Goal: Transaction & Acquisition: Purchase product/service

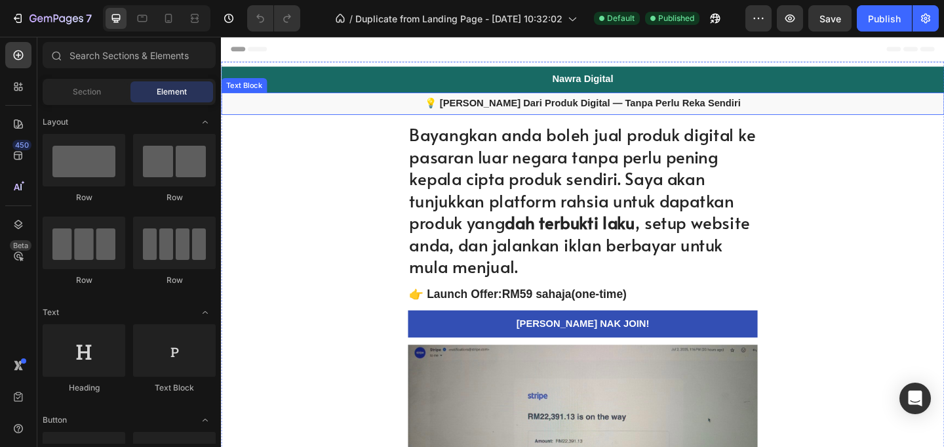
click at [664, 110] on strong "💡 [PERSON_NAME] Dari Produk Digital — Tanpa Perlu Reka Sendiri" at bounding box center [615, 108] width 344 height 11
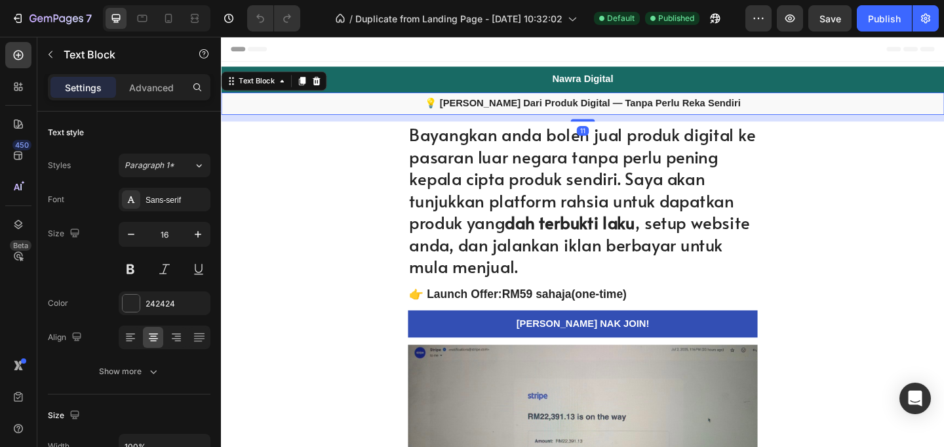
click at [662, 113] on strong "💡 [PERSON_NAME] Dari Produk Digital — Tanpa Perlu Reka Sendiri" at bounding box center [615, 108] width 344 height 11
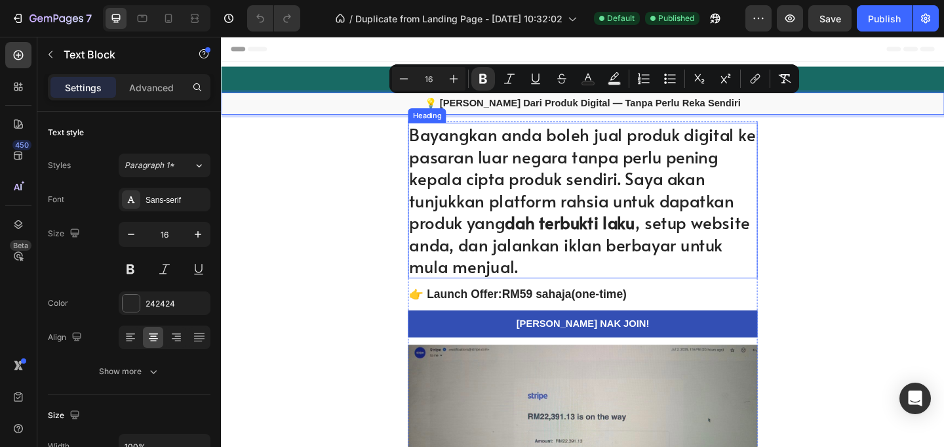
click at [638, 207] on h1 "Bayangkan anda boleh jual produk digital ke pasaran luar negara tanpa perlu pen…" at bounding box center [614, 215] width 380 height 170
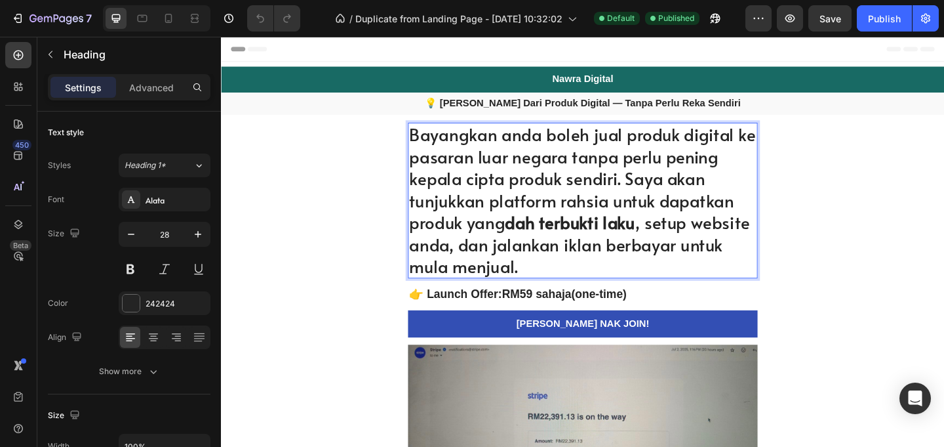
click at [605, 221] on h1 "Bayangkan anda boleh jual produk digital ke pasaran luar negara tanpa perlu pen…" at bounding box center [614, 215] width 380 height 170
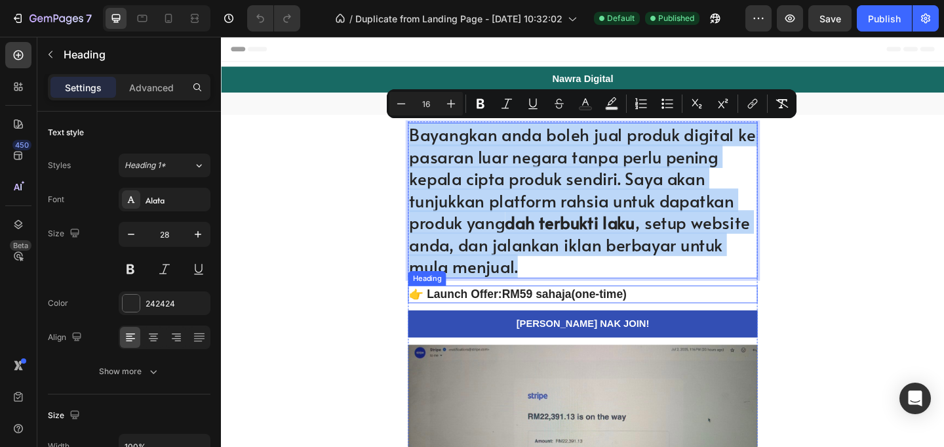
click at [622, 323] on h2 "👉 Launch Offer: RM59 sahaja (one-time)" at bounding box center [614, 316] width 380 height 19
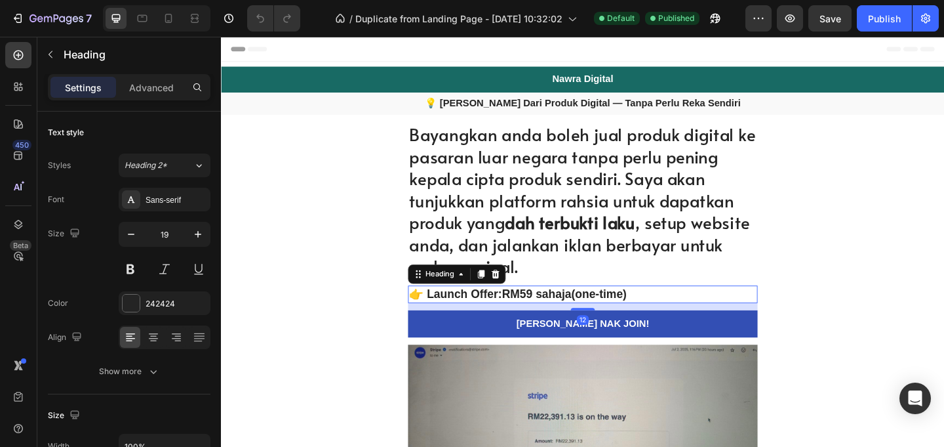
click at [622, 321] on h2 "👉 Launch Offer: RM59 sahaja (one-time)" at bounding box center [614, 316] width 380 height 19
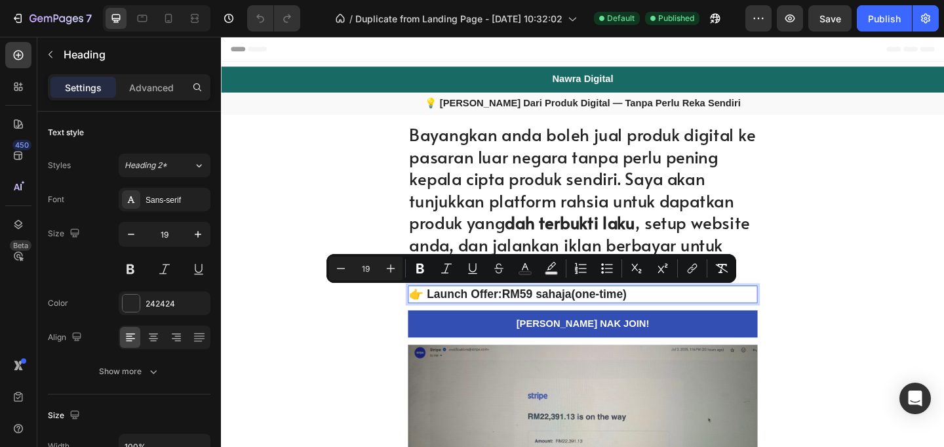
copy p "👉 Launch Offer: RM59 sahaja (one-time)"
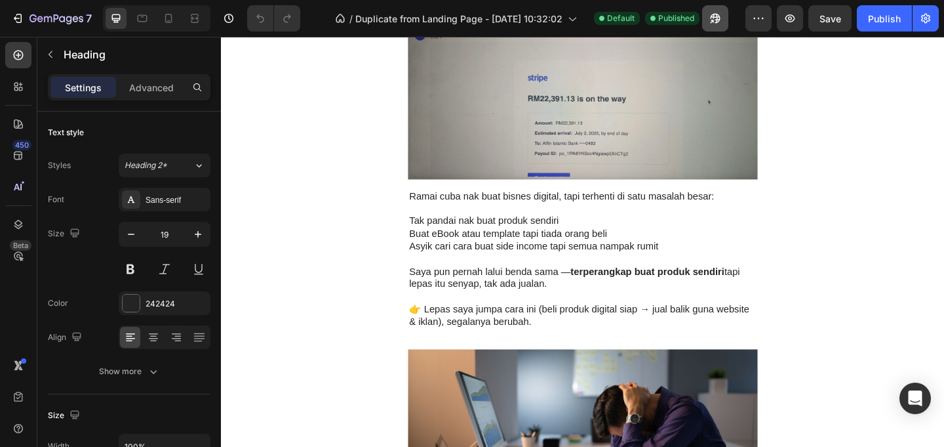
scroll to position [346, 0]
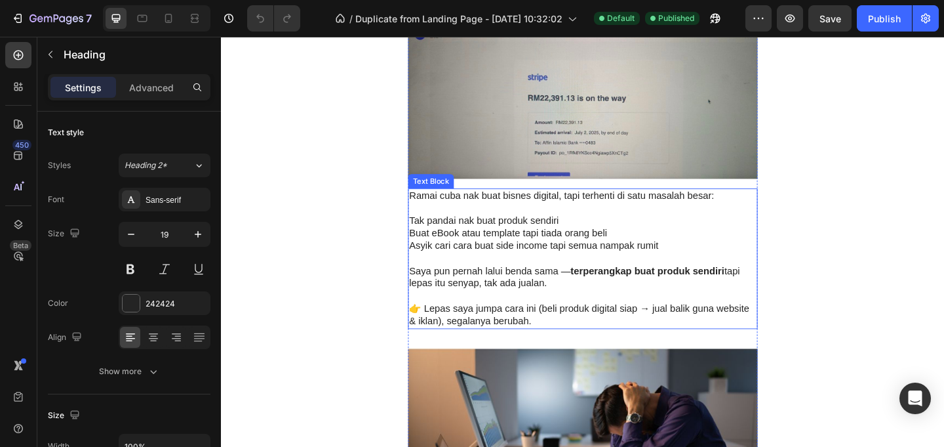
click at [584, 253] on p "Buat eBook atau template tapi tiada orang beli" at bounding box center [615, 250] width 378 height 14
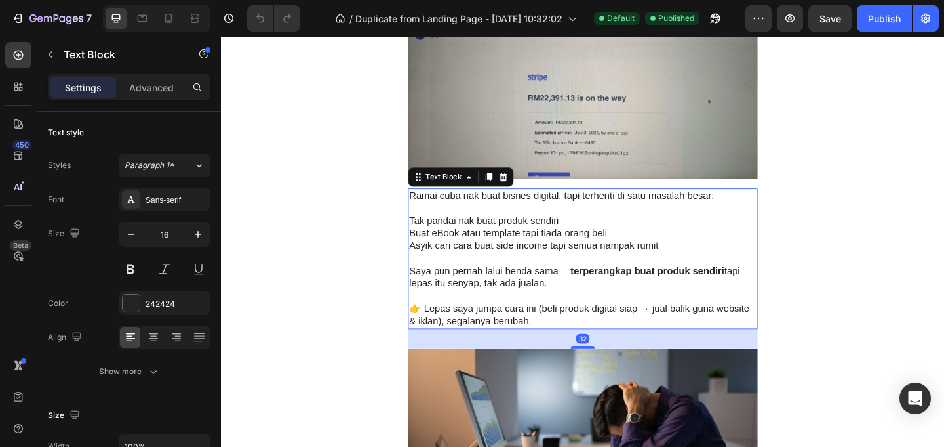
click at [559, 256] on p "Buat eBook atau template tapi tiada orang beli" at bounding box center [615, 250] width 378 height 14
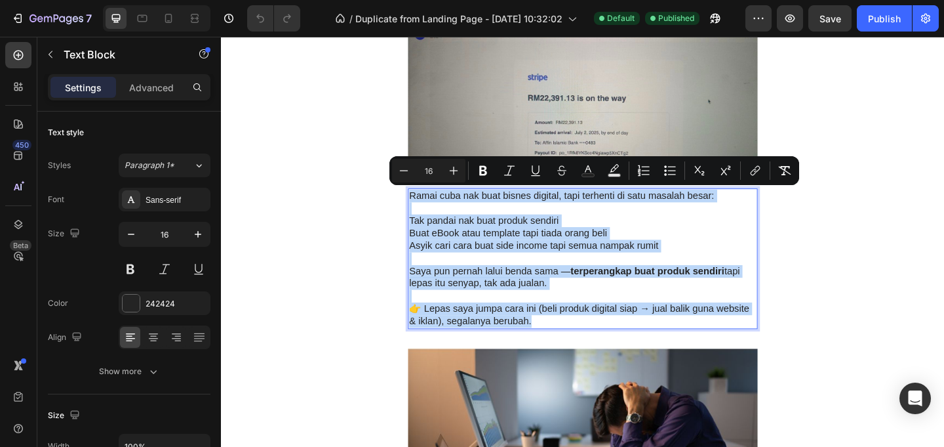
copy div "Ramai cuba nak buat bisnes digital, tapi terhenti di satu masalah besar: Tak pa…"
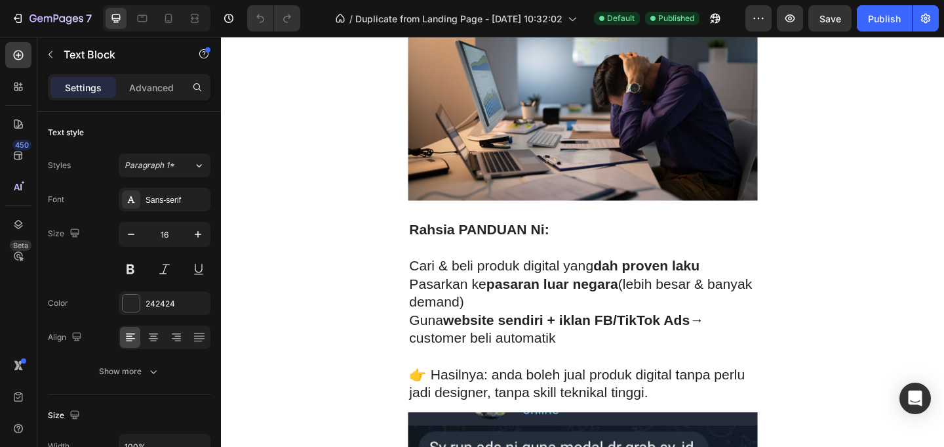
scroll to position [751, 0]
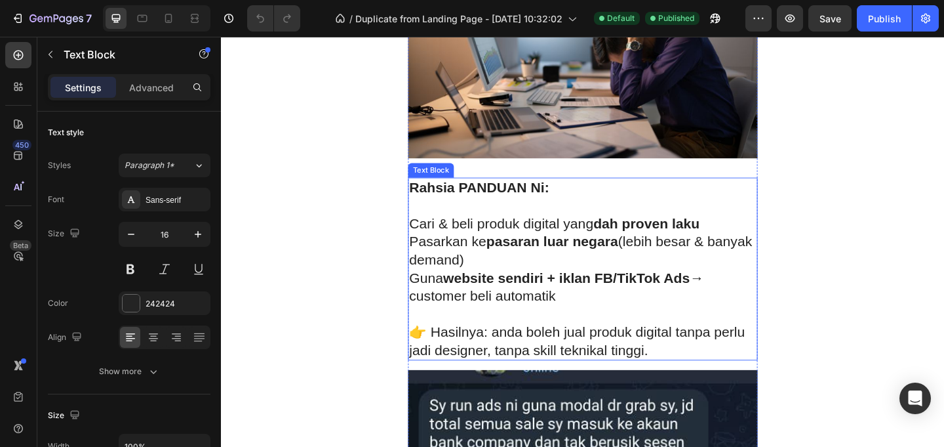
click at [608, 276] on p "Pasarkan ke pasaran luar negara (lebih besar & banyak demand)" at bounding box center [615, 269] width 378 height 39
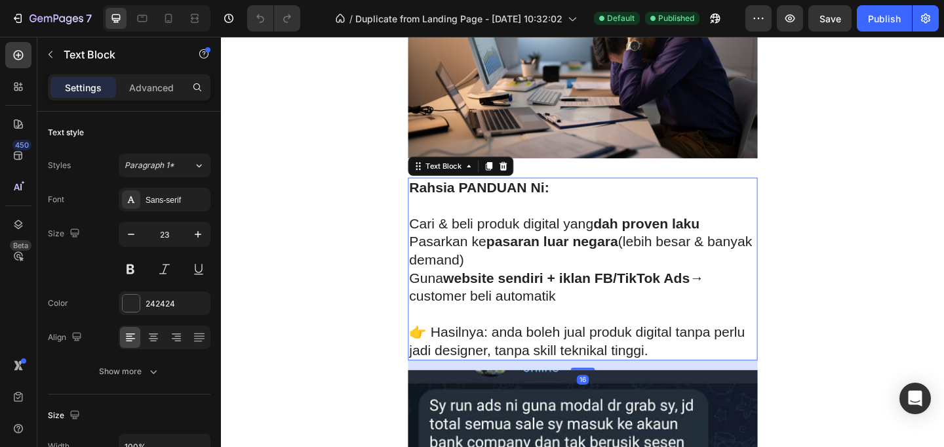
click at [571, 281] on p "Pasarkan ke pasaran luar negara (lebih besar & banyak demand)" at bounding box center [615, 269] width 378 height 39
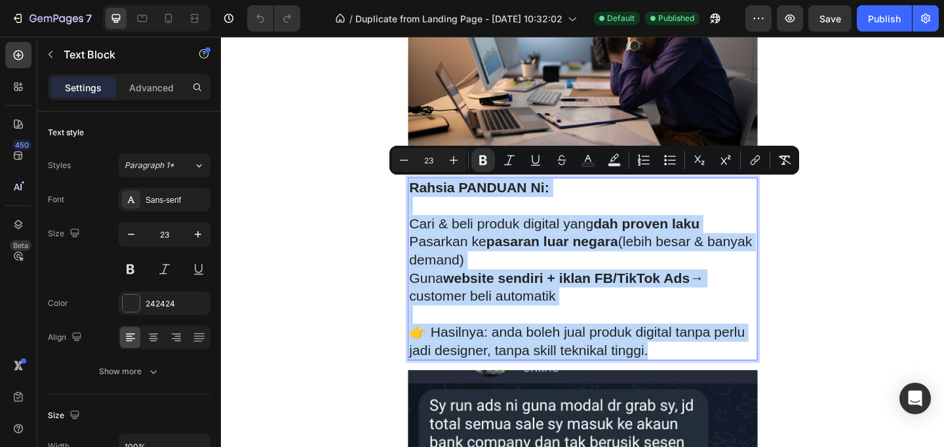
copy div "Rahsia PANDUAN Ni: Cari & beli produk digital yang dah proven laku Pasarkan ke …"
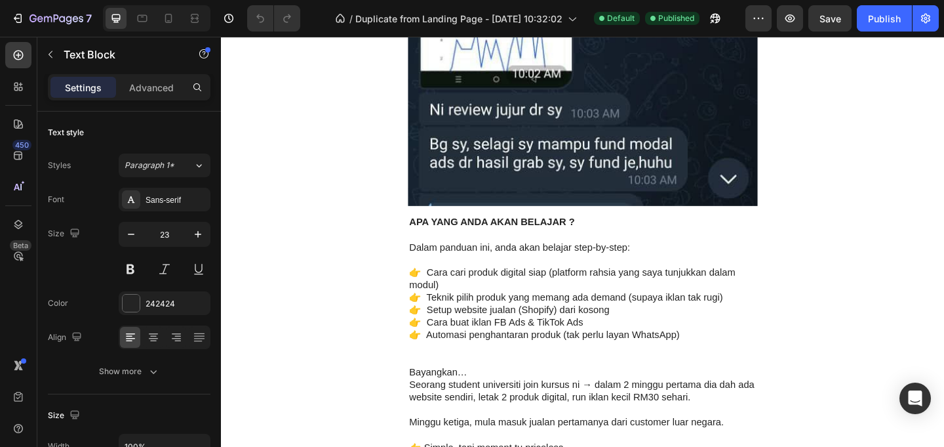
scroll to position [1640, 0]
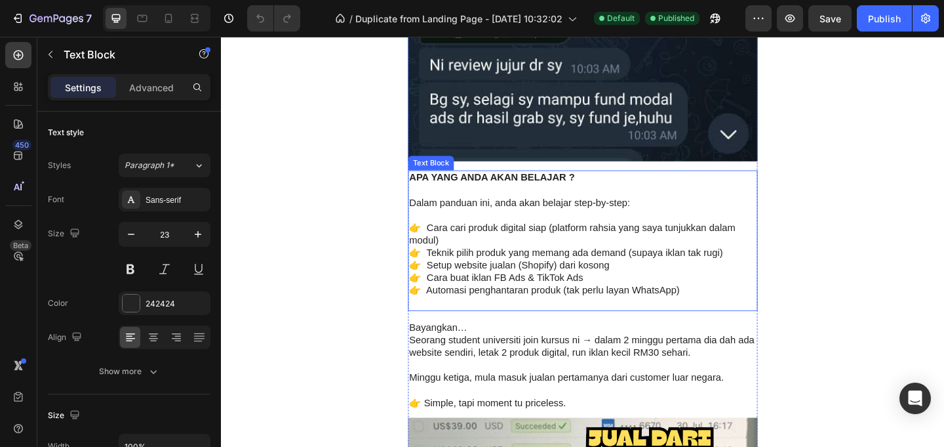
click at [643, 249] on p "👉 Cara cari produk digital siap (platform rahsia yang saya tunjukkan dalam modu…" at bounding box center [615, 251] width 378 height 28
click at [639, 249] on p "👉 Cara cari produk digital siap (platform rahsia yang saya tunjukkan dalam modu…" at bounding box center [615, 251] width 378 height 28
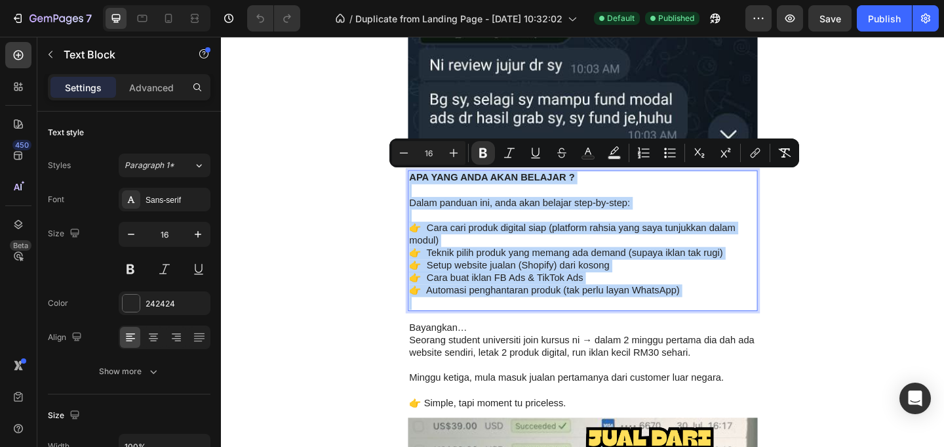
copy div "APA YANG ANDA AKAN BELAJAR ? Dalam panduan ini, anda akan belajar step-by-step:…"
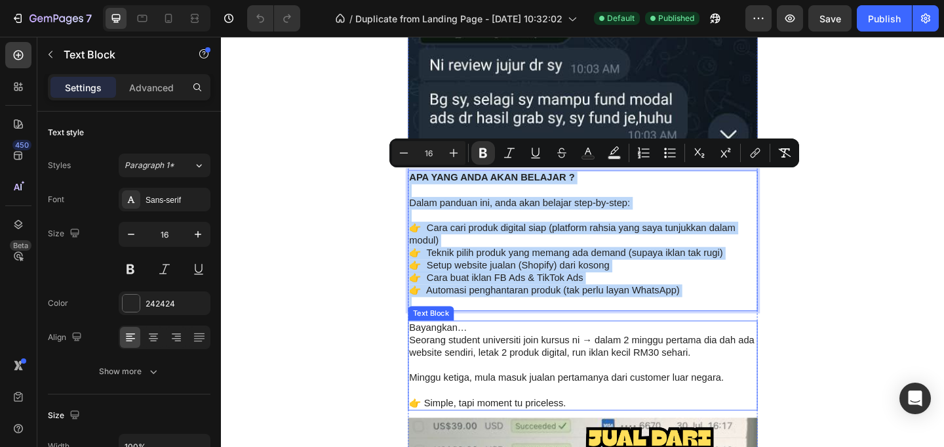
click at [650, 380] on p "Seorang student universiti join kursus ni → dalam 2 minggu pertama dia dah ada …" at bounding box center [615, 374] width 378 height 28
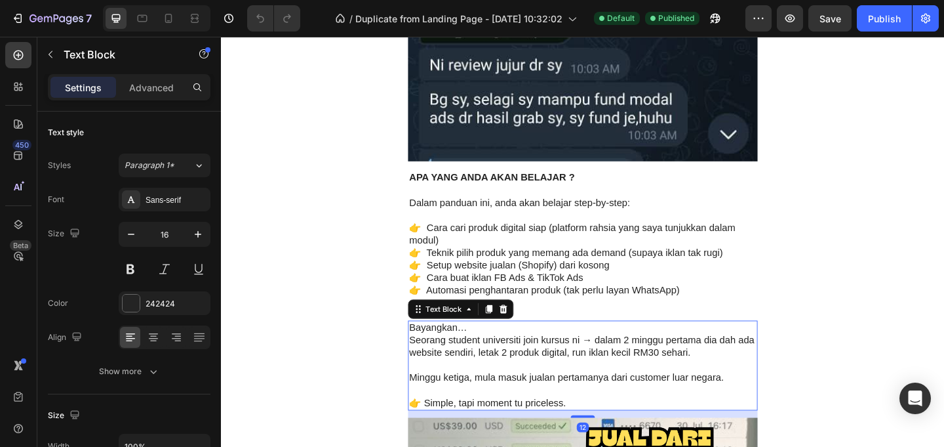
click at [650, 380] on p "Seorang student universiti join kursus ni → dalam 2 minggu pertama dia dah ada …" at bounding box center [615, 374] width 378 height 28
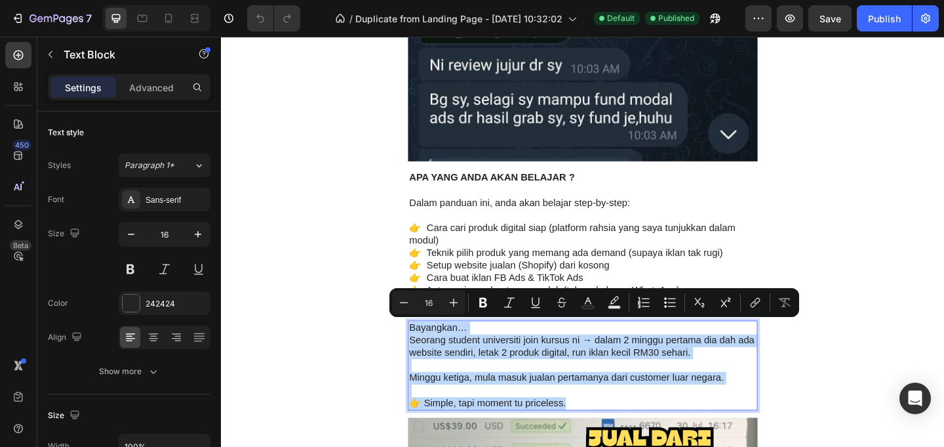
copy div "Bayangkan… Seorang student universiti join kursus ni → dalam 2 minggu pertama d…"
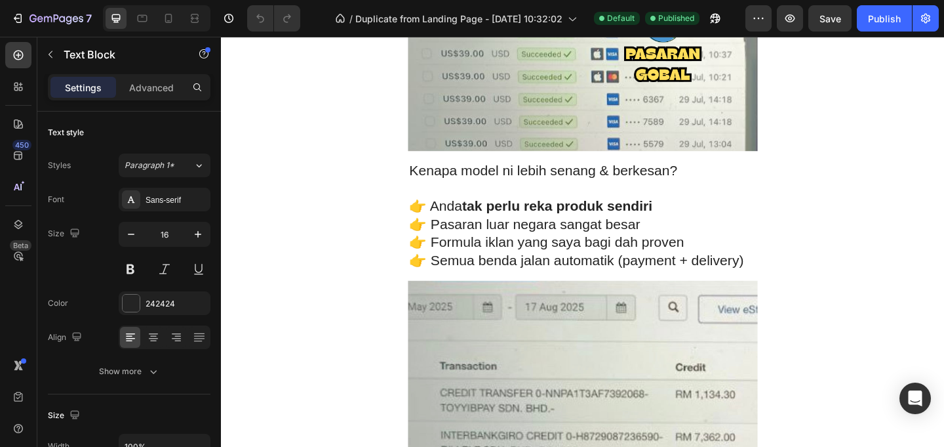
scroll to position [2324, 0]
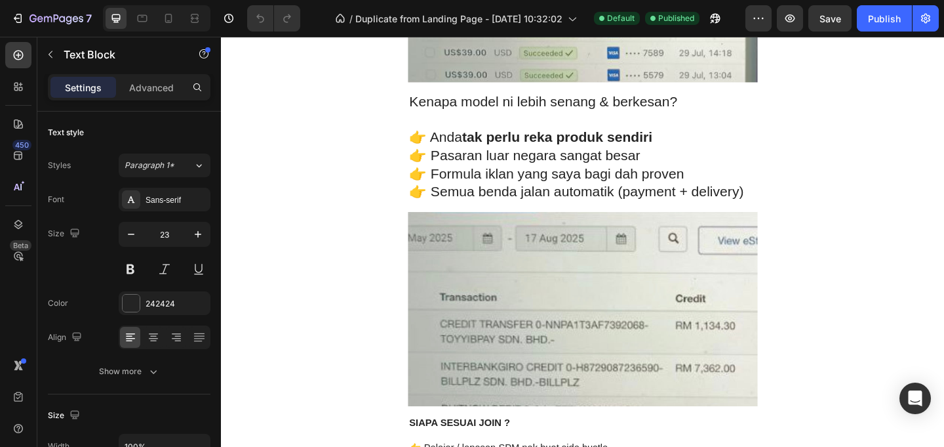
click at [697, 166] on p "👉 Pasaran luar negara sangat besar" at bounding box center [615, 166] width 378 height 20
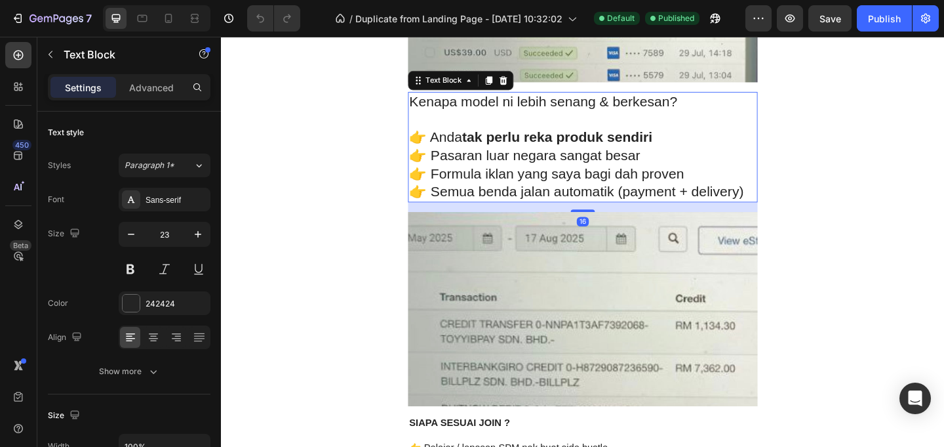
click at [648, 169] on p "👉 Pasaran luar negara sangat besar" at bounding box center [615, 166] width 378 height 20
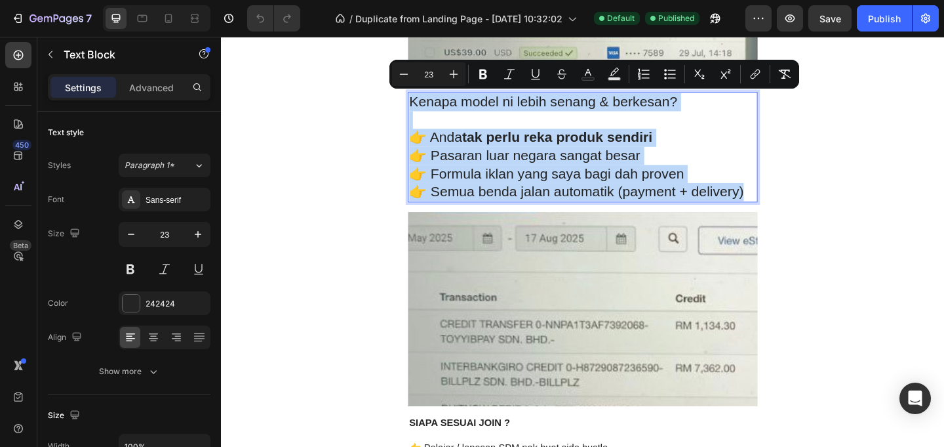
copy div "Kenapa model ni lebih senang & berkesan? 👉 Anda tak perlu reka produk sendiri 👉…"
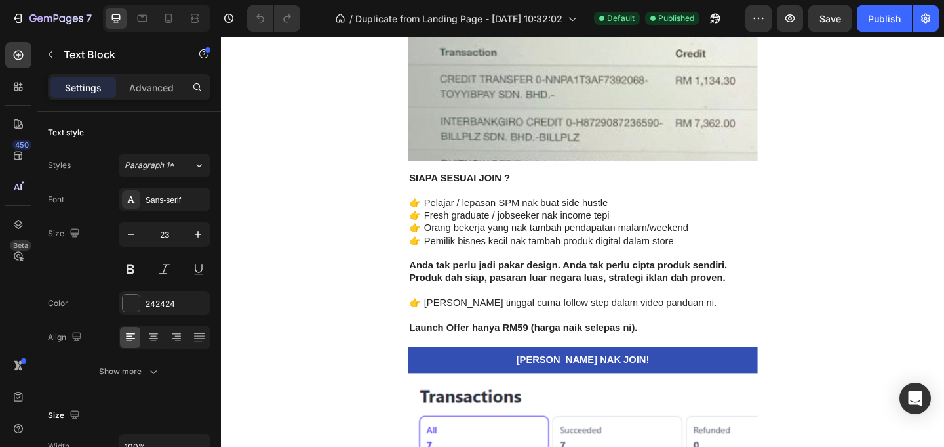
scroll to position [2591, 0]
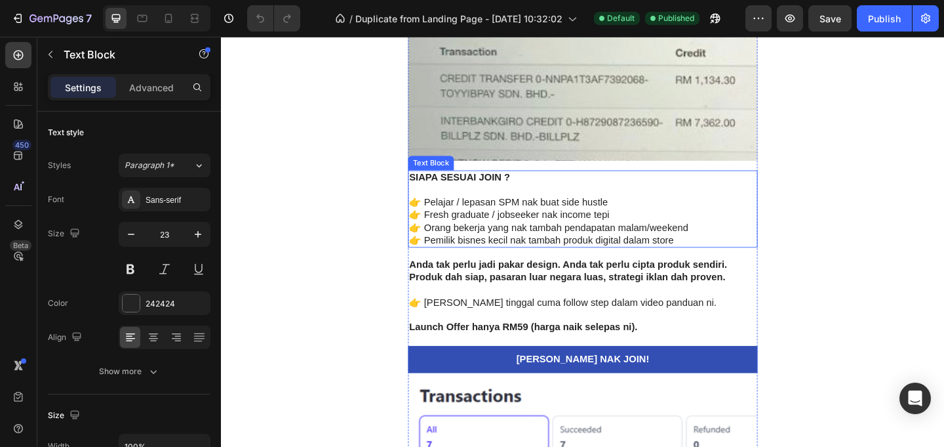
click at [623, 231] on p "👉 Fresh graduate / jobseeker nak income tepi" at bounding box center [615, 231] width 378 height 14
click at [616, 233] on p "👉 Fresh graduate / jobseeker nak income tepi" at bounding box center [615, 231] width 378 height 14
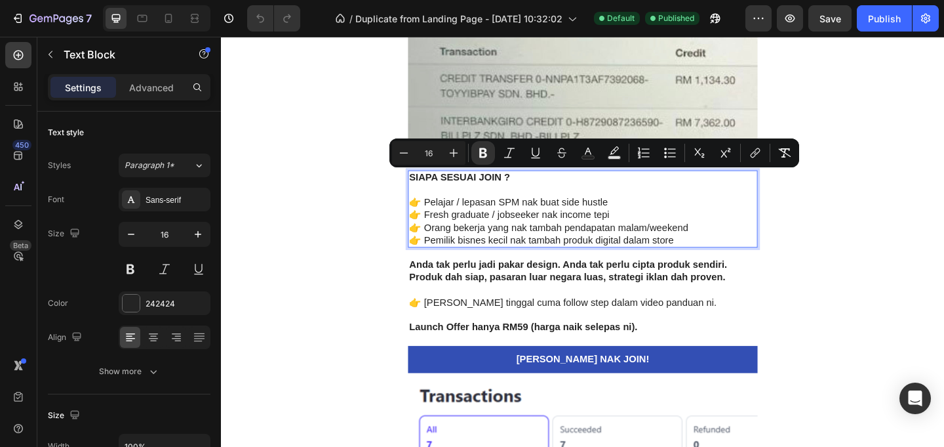
copy div "SIAPA SESUAI JOIN ? 👉 Pelajar / lepasan SPM nak buat side hustle 👉 Fresh gradua…"
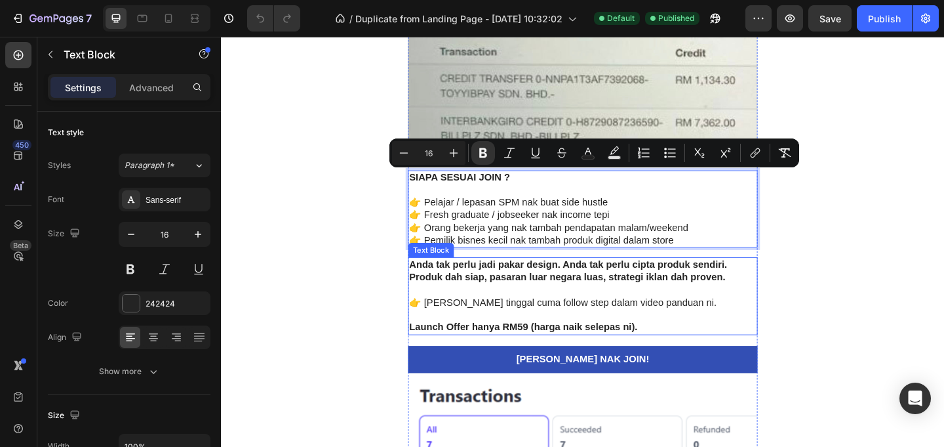
click at [635, 306] on p at bounding box center [615, 312] width 378 height 14
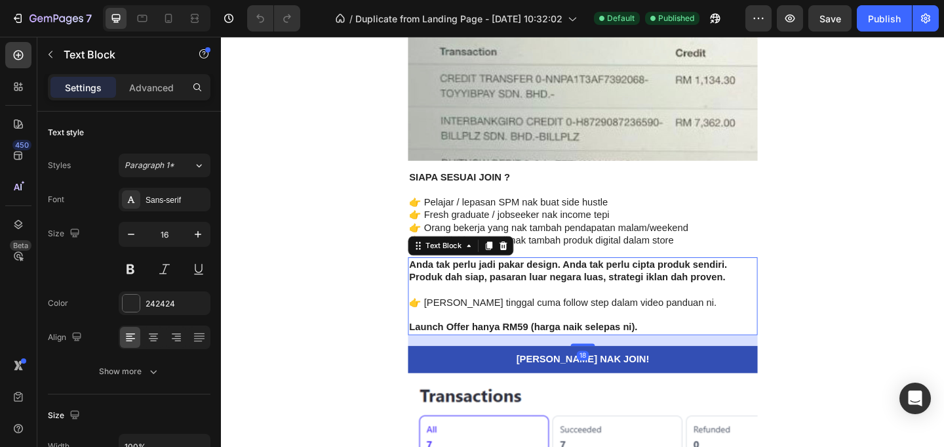
click at [633, 307] on p at bounding box center [615, 312] width 378 height 14
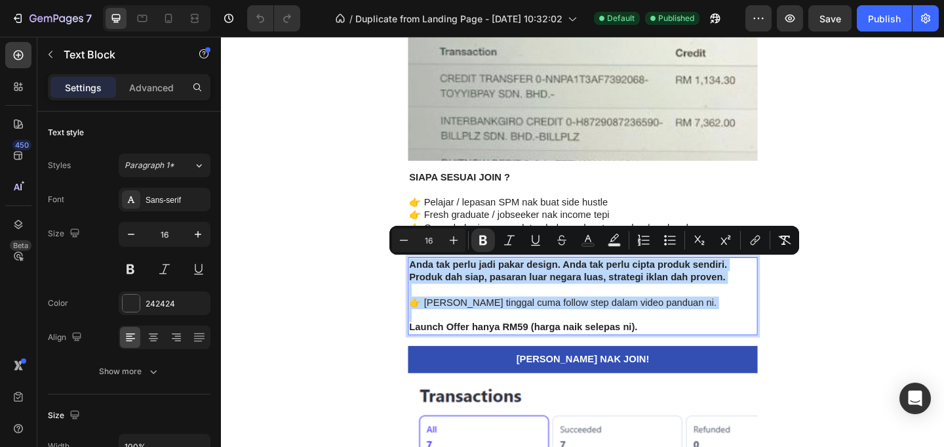
copy div "Anda tak perlu jadi pakar design. Anda tak perlu cipta produk sendiri. Produk d…"
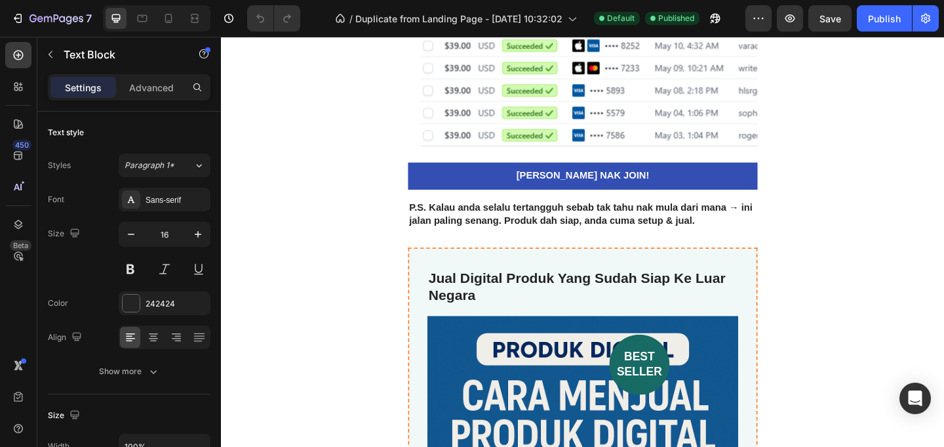
scroll to position [3162, 0]
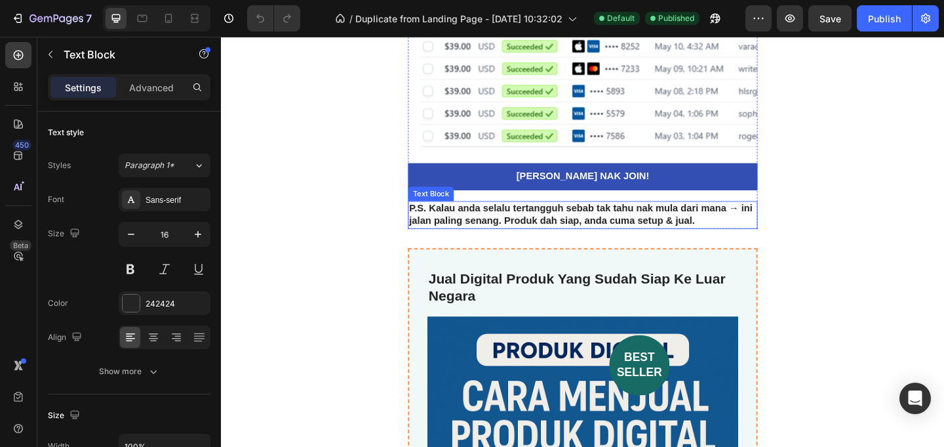
click at [714, 231] on strong "P.S. Kalau anda selalu tertangguh sebab tak tahu nak mula dari mana → ini jalan…" at bounding box center [613, 229] width 374 height 25
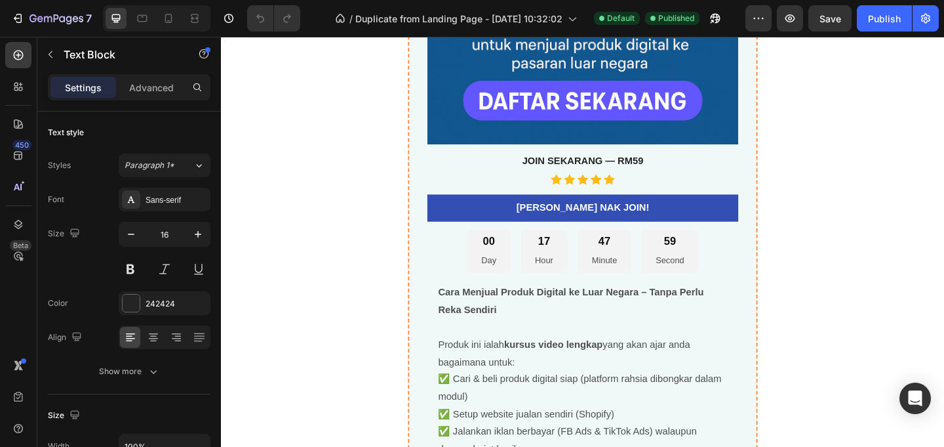
scroll to position [3863, 0]
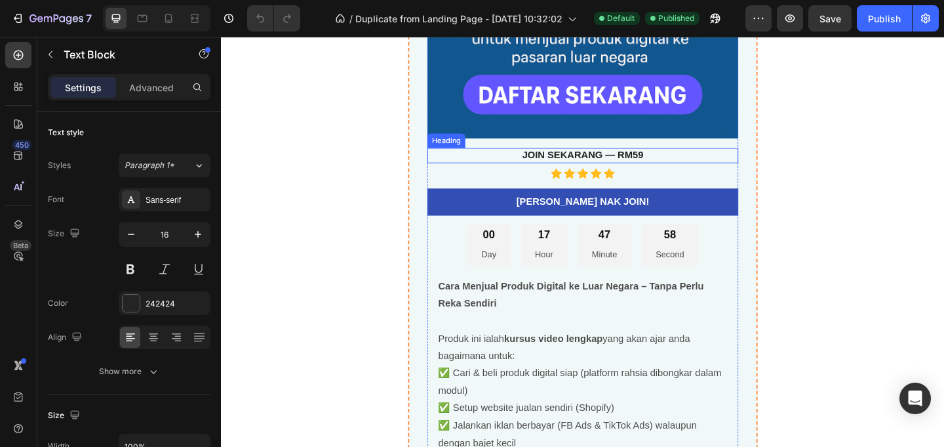
click at [662, 162] on strong "JOIN SEKARANG — RM59" at bounding box center [615, 164] width 132 height 11
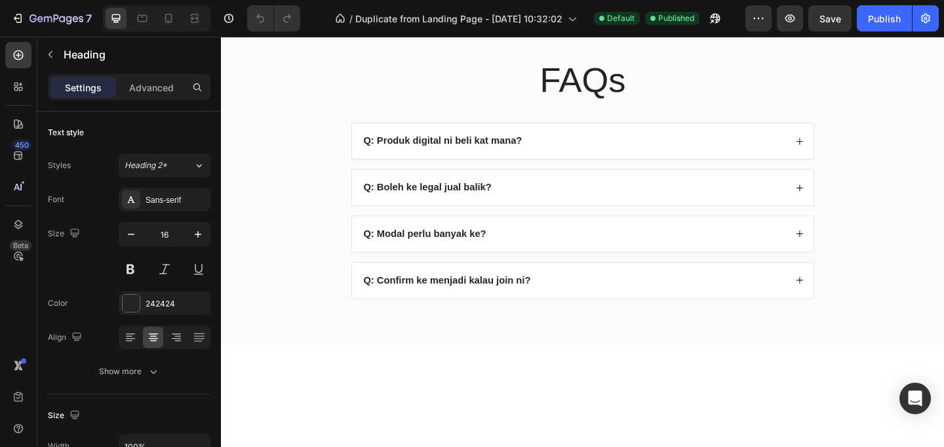
scroll to position [4743, 0]
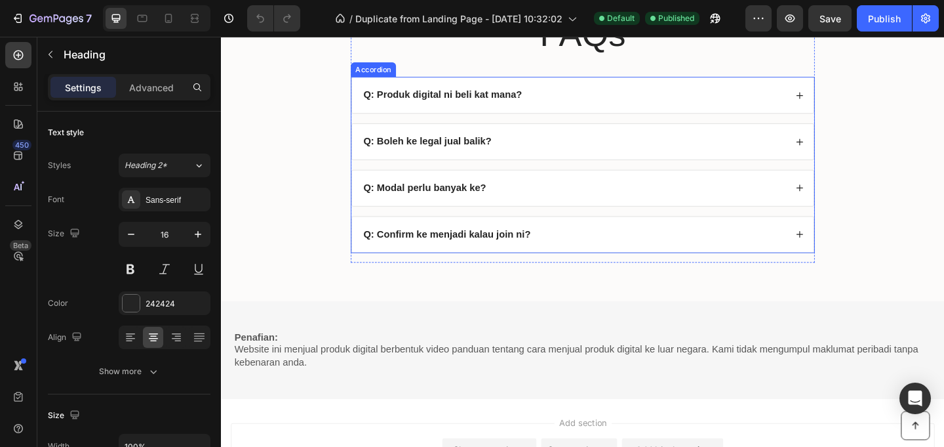
click at [510, 98] on strong "Q: Produk digital ni beli kat mana?" at bounding box center [462, 99] width 172 height 11
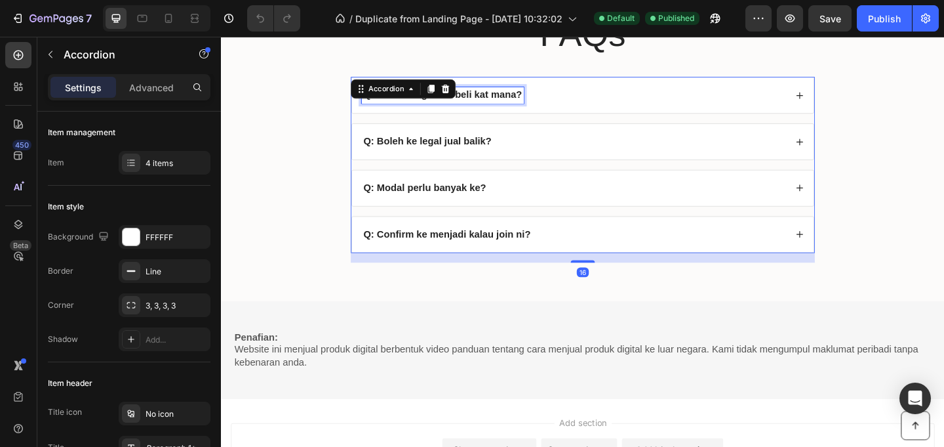
click at [506, 100] on strong "Q: Produk digital ni beli kat mana?" at bounding box center [462, 99] width 172 height 11
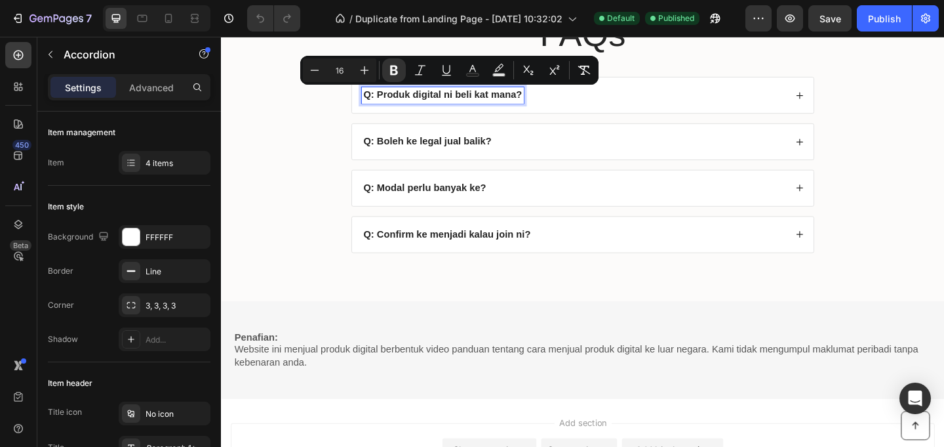
click at [646, 106] on div "Q: Produk digital ni beli kat mana?" at bounding box center [605, 100] width 462 height 18
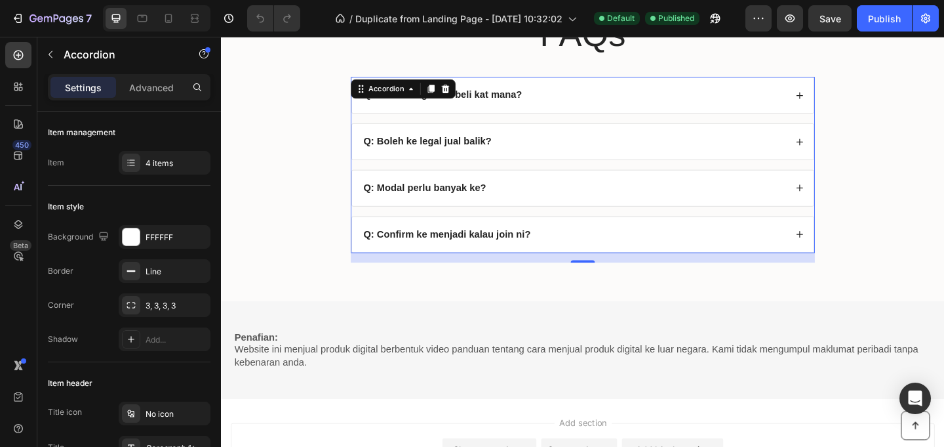
click at [592, 92] on div "Q: Produk digital ni beli kat mana?" at bounding box center [605, 100] width 462 height 18
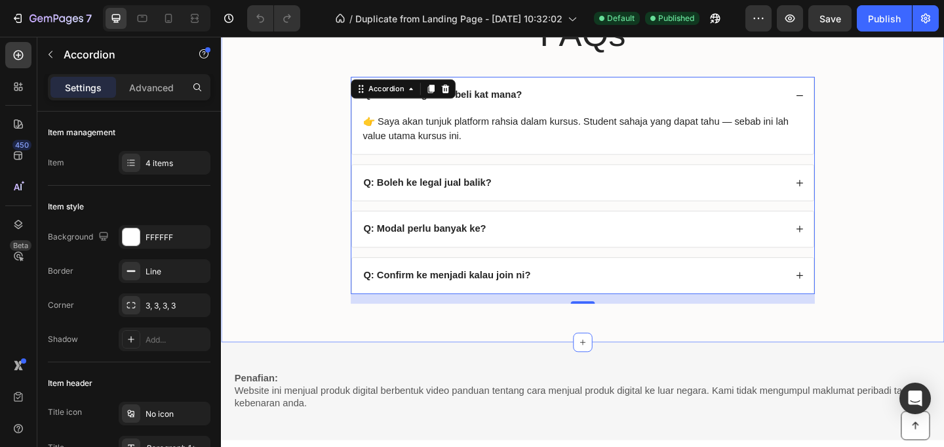
click at [933, 120] on div "FAQs Heading Q: Produk digital ni beli kat mana? 👉 Saya akan tunjuk platform ra…" at bounding box center [614, 172] width 761 height 329
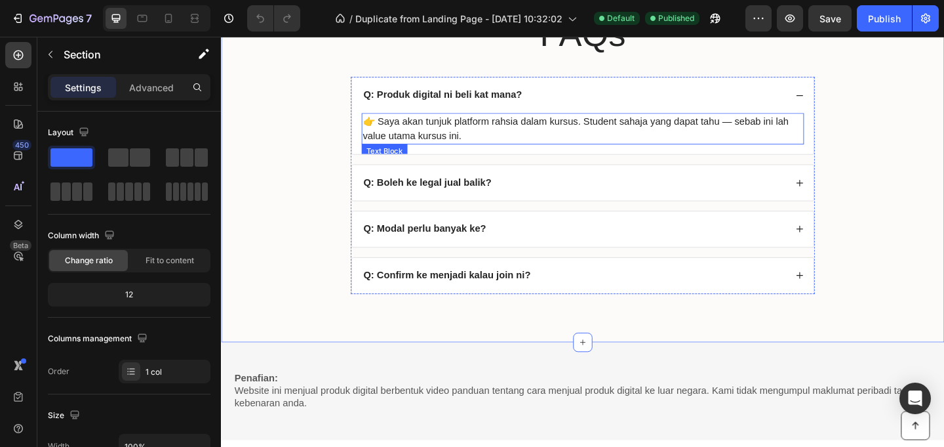
click at [686, 124] on p "👉 Saya akan tunjuk platform rahsia dalam kursus. Student sahaja yang dapat tahu…" at bounding box center [614, 136] width 479 height 31
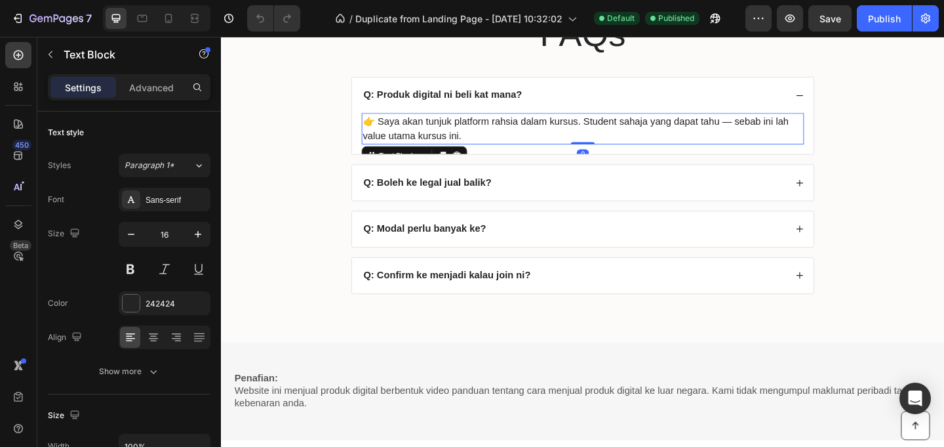
click at [614, 128] on p "👉 Saya akan tunjuk platform rahsia dalam kursus. Student sahaja yang dapat tahu…" at bounding box center [614, 136] width 479 height 31
click at [557, 140] on p "👉 Saya akan tunjuk platform rahsia dalam kursus. Student sahaja yang dapat tahu…" at bounding box center [614, 136] width 479 height 31
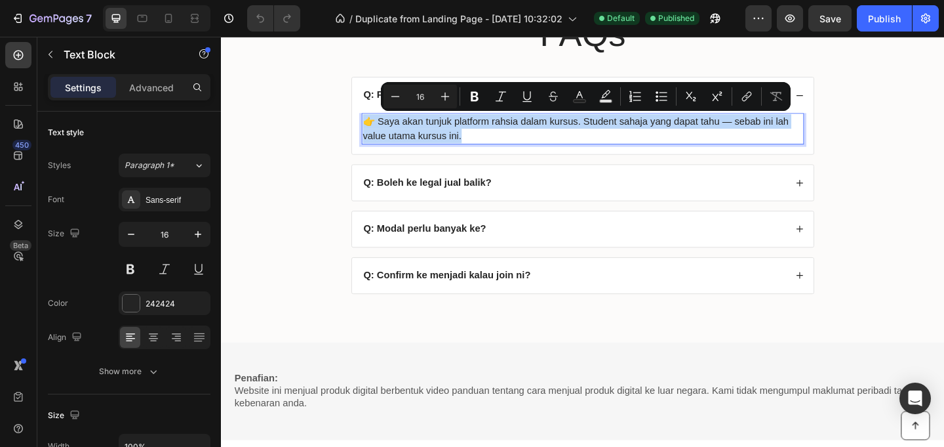
copy p "👉 Saya akan tunjuk platform rahsia dalam kursus. Student sahaja yang dapat tahu…"
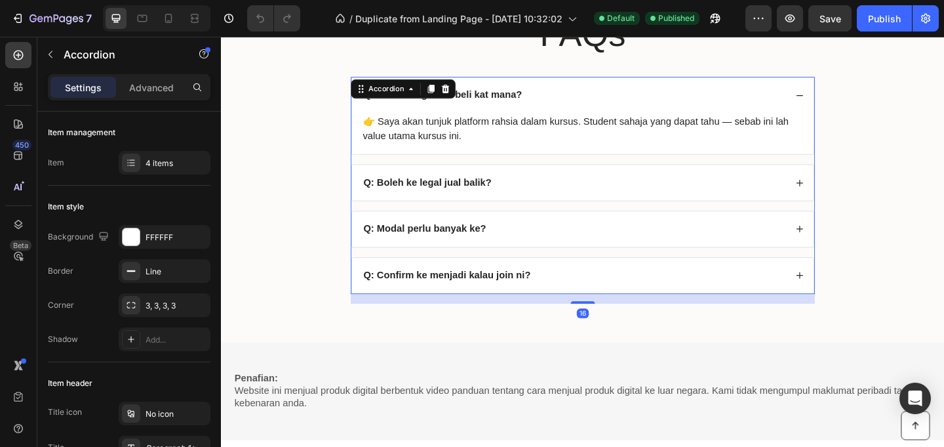
click at [494, 193] on strong "Q: Boleh ke legal jual balik?" at bounding box center [446, 194] width 140 height 11
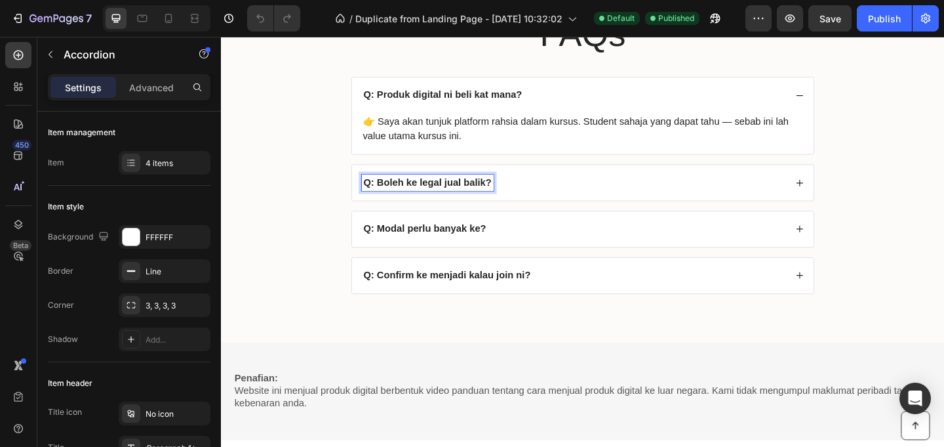
click at [488, 195] on strong "Q: Boleh ke legal jual balik?" at bounding box center [446, 194] width 140 height 11
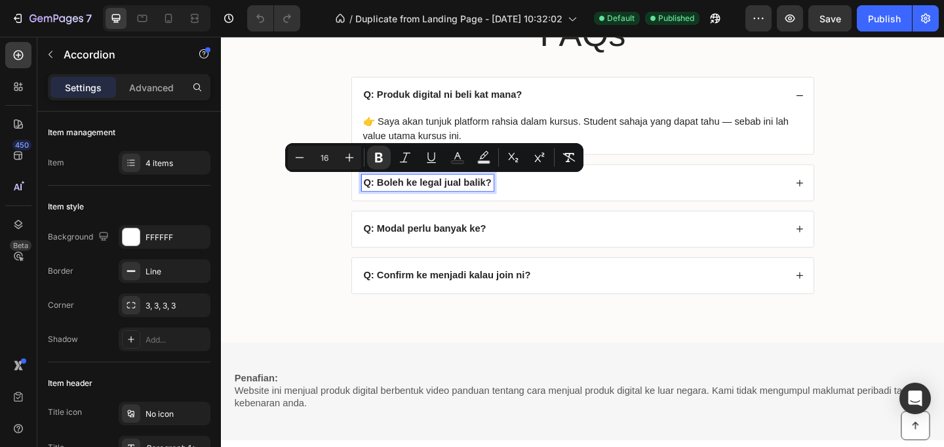
click at [592, 205] on div "Q: Boleh ke legal jual balik?" at bounding box center [614, 195] width 502 height 39
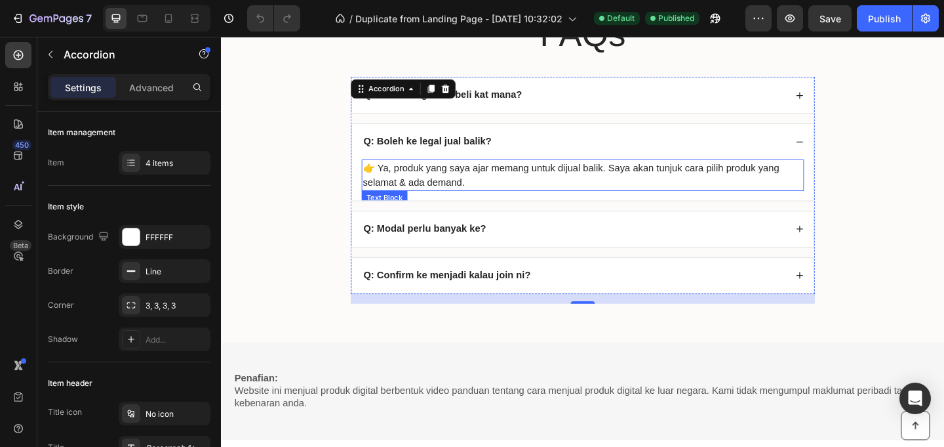
click at [540, 178] on p "👉 Ya, produk yang saya ajar memang untuk dijual balik. Saya akan tunjuk cara pi…" at bounding box center [614, 186] width 479 height 31
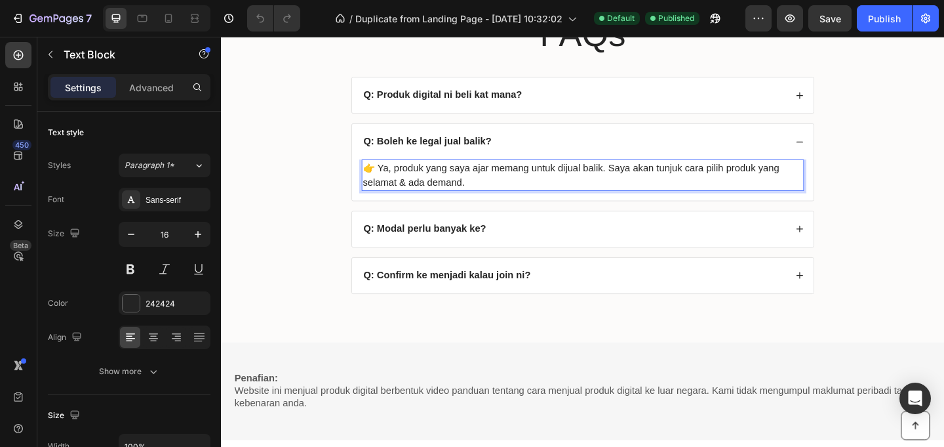
click at [525, 190] on p "👉 Ya, produk yang saya ajar memang untuk dijual balik. Saya akan tunjuk cara pi…" at bounding box center [614, 186] width 479 height 31
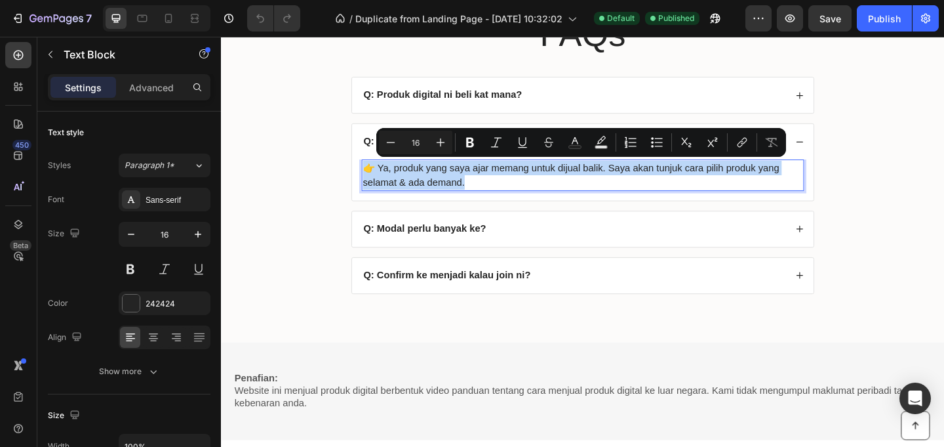
copy p "👉 Ya, produk yang saya ajar memang untuk dijual balik. Saya akan tunjuk cara pi…"
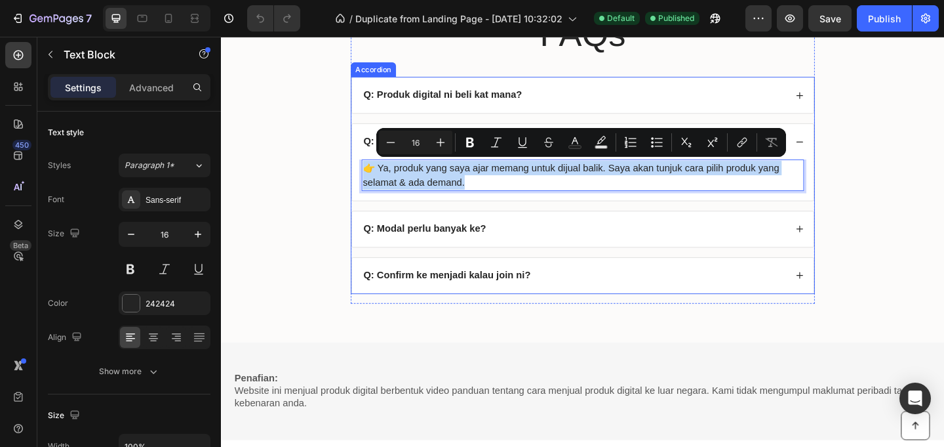
click at [471, 245] on strong "Q: Modal perlu banyak ke?" at bounding box center [443, 244] width 134 height 11
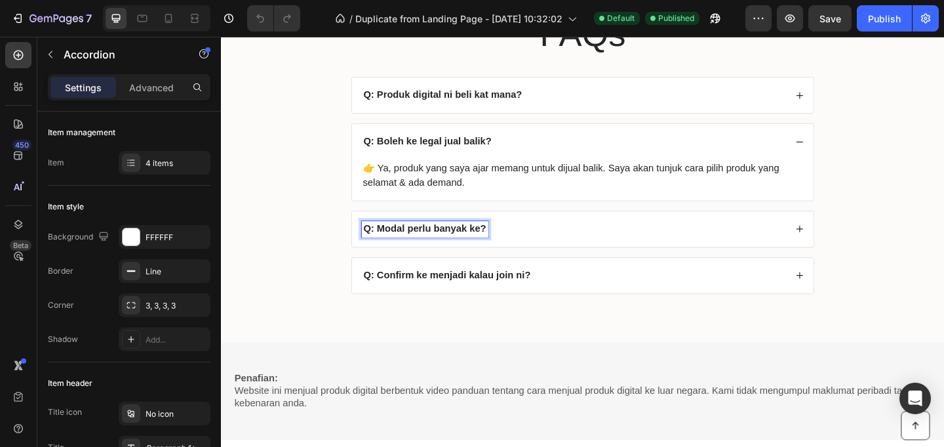
click at [470, 246] on strong "Q: Modal perlu banyak ke?" at bounding box center [443, 244] width 134 height 11
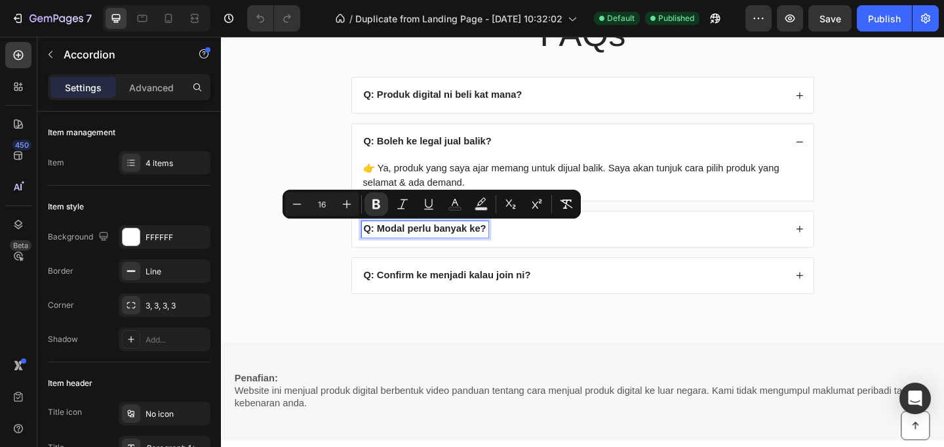
click at [574, 243] on div "Q: Modal perlu banyak ke?" at bounding box center [605, 246] width 462 height 18
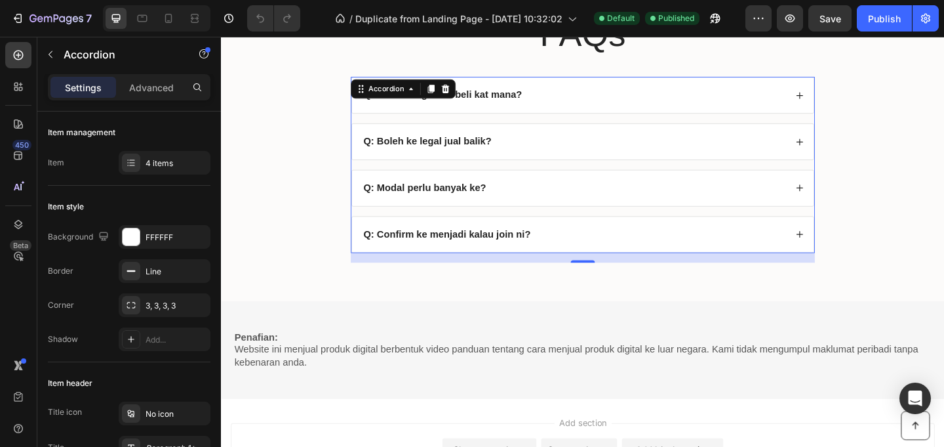
click at [555, 206] on div "Q: Modal perlu banyak ke?" at bounding box center [605, 201] width 462 height 18
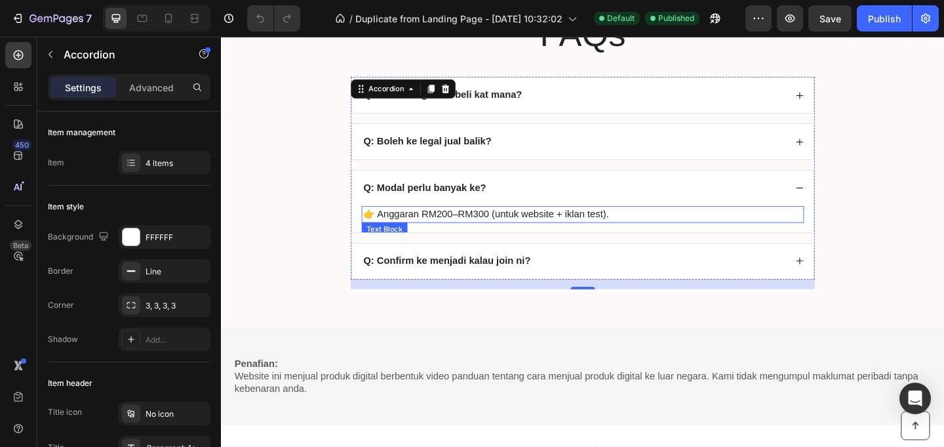
click at [538, 230] on p "👉 Anggaran RM200–RM300 (untuk website + iklan test)." at bounding box center [614, 230] width 479 height 16
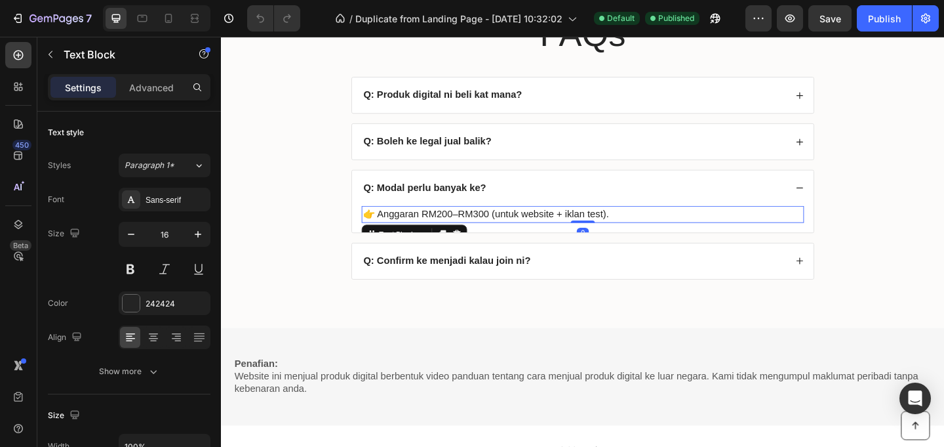
click at [535, 230] on p "👉 Anggaran RM200–RM300 (untuk website + iklan test)." at bounding box center [614, 230] width 479 height 16
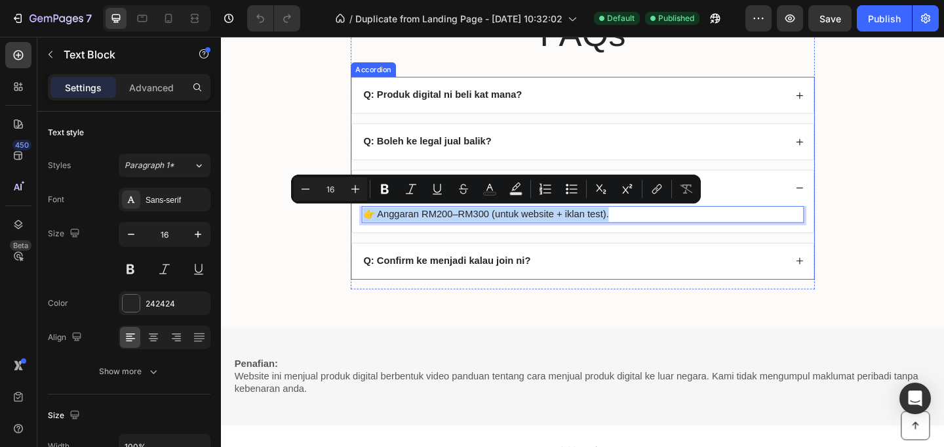
click at [501, 281] on strong "Q: Confirm ke menjadi kalau join ni?" at bounding box center [467, 279] width 182 height 11
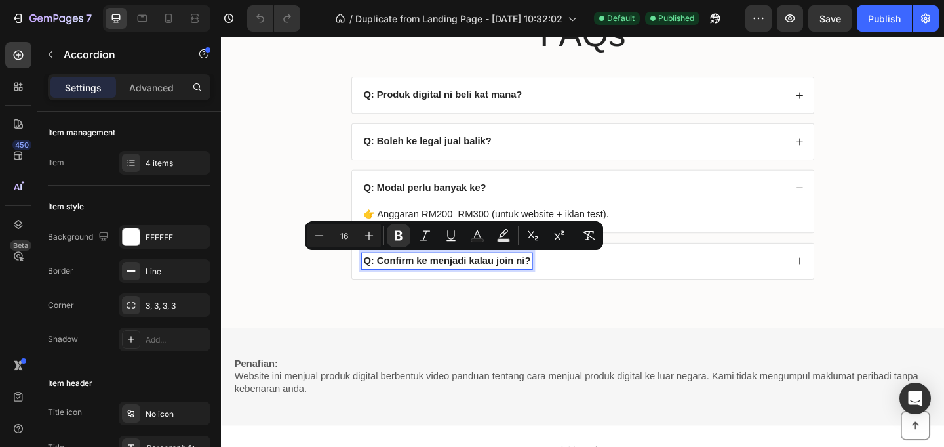
click at [648, 273] on div "Q: Confirm ke menjadi kalau join ni?" at bounding box center [605, 281] width 462 height 18
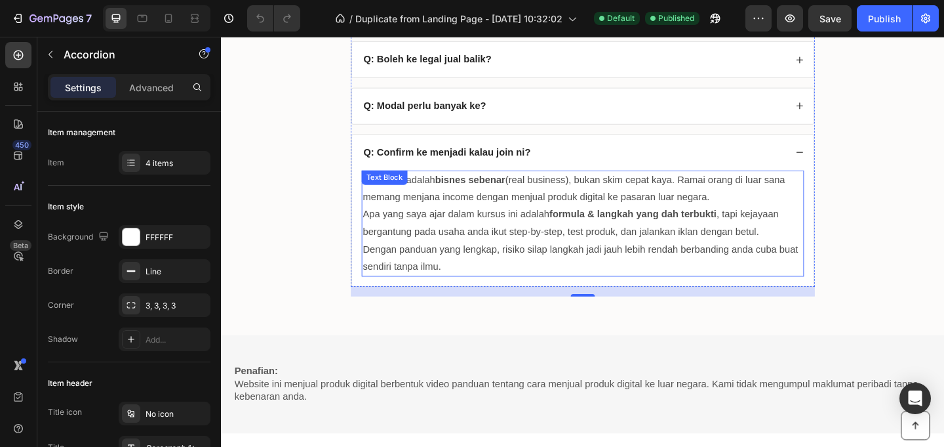
scroll to position [4864, 0]
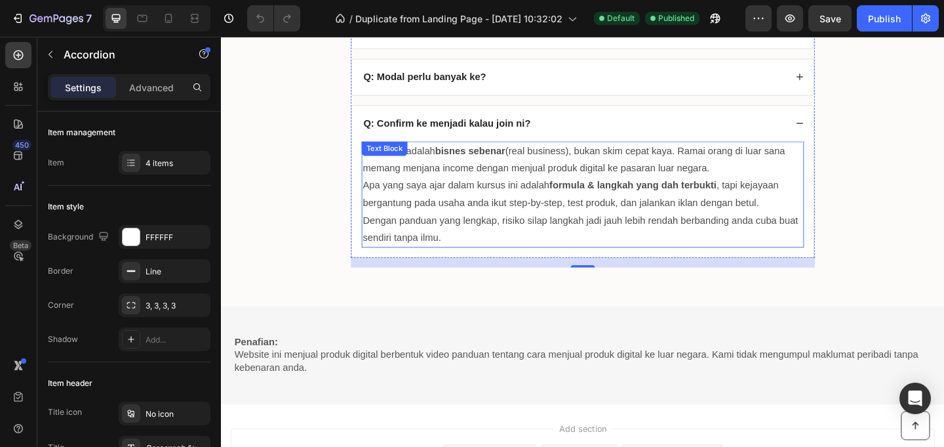
click at [574, 203] on p "Apa yang saya ajar dalam kursus ini adalah formula & langkah yang dah terbukti …" at bounding box center [614, 208] width 479 height 38
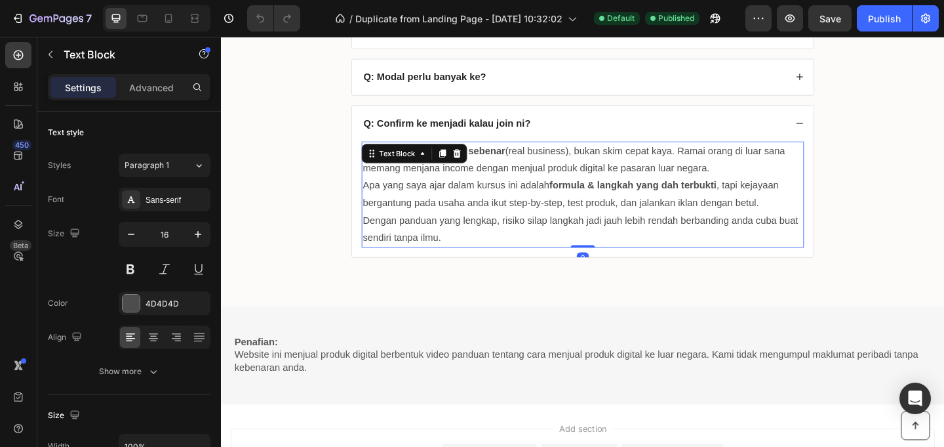
click at [492, 241] on p "Dengan panduan yang lengkap, risiko silap langkah jadi jauh lebih rendah berban…" at bounding box center [614, 246] width 479 height 38
click at [474, 249] on p "Dengan panduan yang lengkap, risiko silap langkah jadi jauh lebih rendah berban…" at bounding box center [614, 246] width 479 height 38
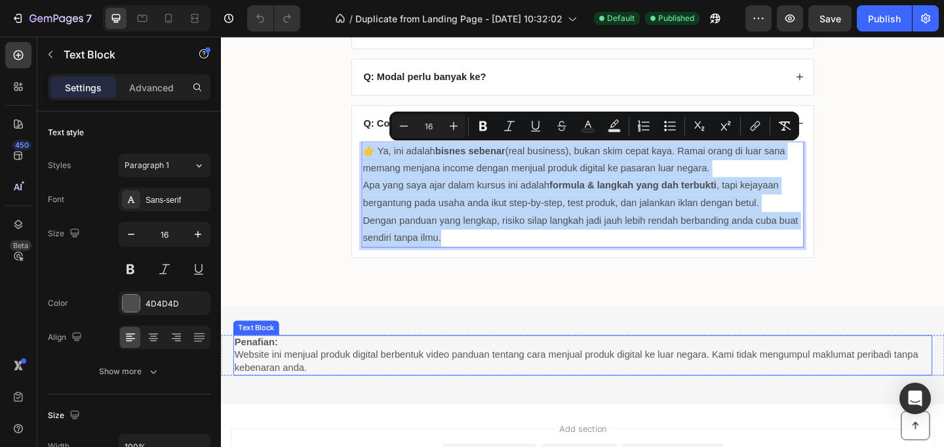
click at [500, 384] on p "Website ini menjual produk digital berbentuk video panduan tentang cara menjual…" at bounding box center [614, 390] width 758 height 28
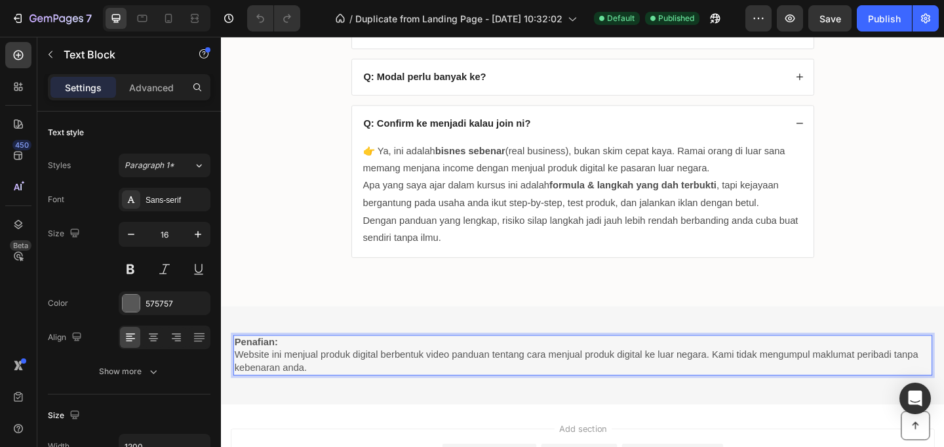
click at [494, 384] on p "Website ini menjual produk digital berbentuk video panduan tentang cara menjual…" at bounding box center [614, 390] width 758 height 28
click at [484, 388] on p "Website ini menjual produk digital berbentuk video panduan tentang cara menjual…" at bounding box center [614, 390] width 758 height 28
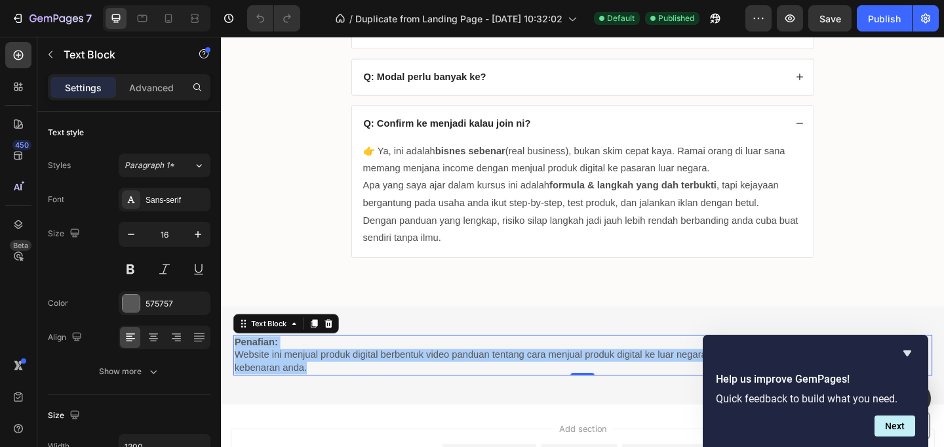
scroll to position [4865, 0]
